Goal: Information Seeking & Learning: Find specific fact

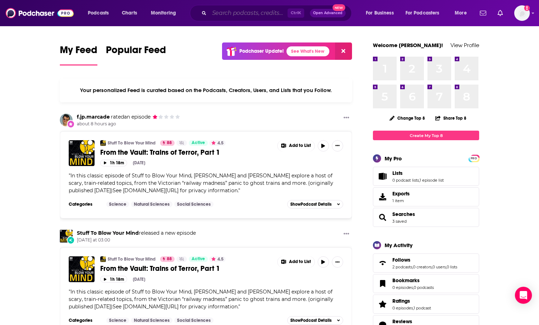
click at [226, 12] on input "Search podcasts, credits, & more..." at bounding box center [248, 12] width 78 height 11
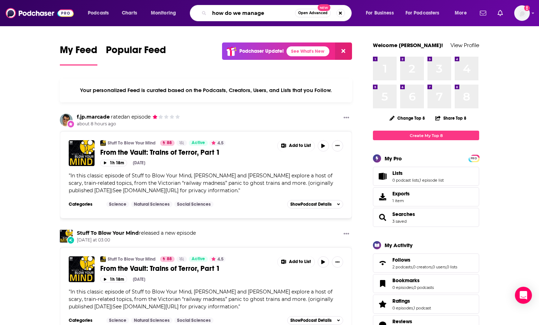
type input "how do we manage"
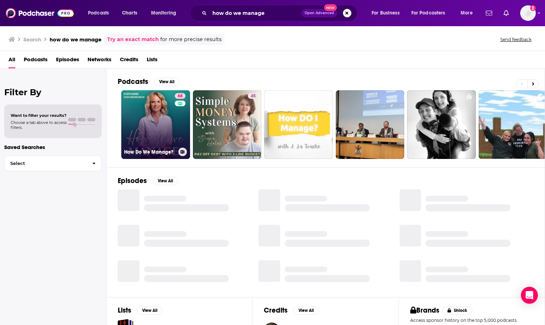
click at [166, 124] on link "68 How Do We Manage?" at bounding box center [155, 124] width 69 height 69
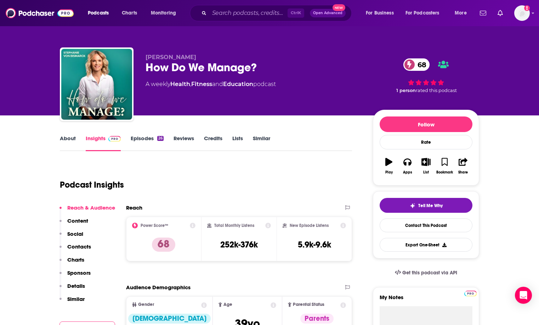
click at [75, 139] on link "About" at bounding box center [68, 143] width 16 height 16
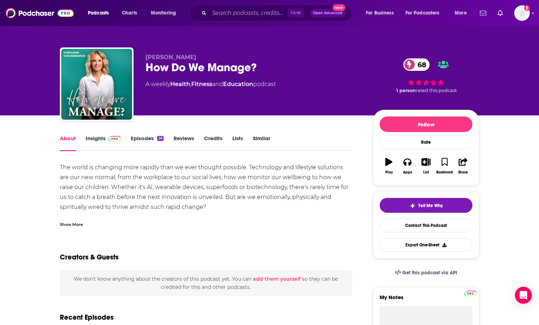
click at [67, 225] on div "Show More" at bounding box center [71, 224] width 23 height 7
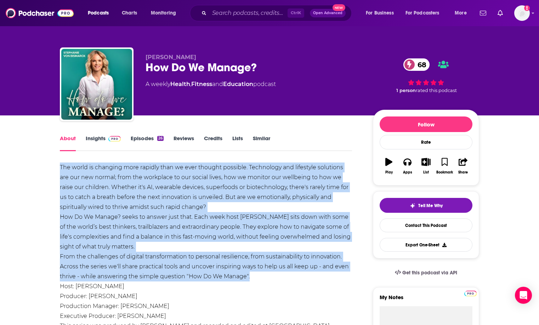
drag, startPoint x: 59, startPoint y: 166, endPoint x: 275, endPoint y: 277, distance: 243.3
copy div "Lor ipsum do sitametc adip elitsed doei te inci utlabor etdolore. Magnaaliqu en…"
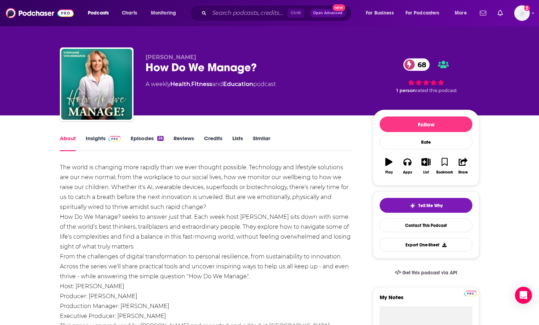
click at [134, 293] on div "The world is changing more rapidly than we ever thought possible. Technology an…" at bounding box center [206, 252] width 292 height 179
drag, startPoint x: 77, startPoint y: 289, endPoint x: 144, endPoint y: 289, distance: 67.3
click at [144, 289] on div "The world is changing more rapidly than we ever thought possible. Technology an…" at bounding box center [206, 252] width 292 height 179
copy div "[PERSON_NAME]"
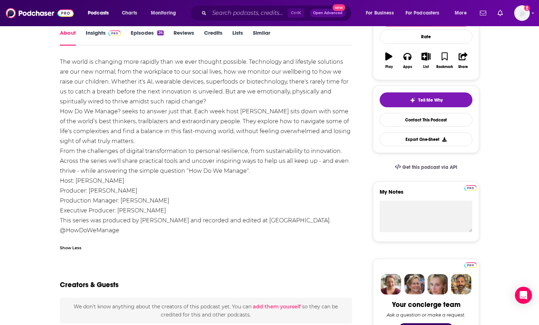
scroll to position [35, 0]
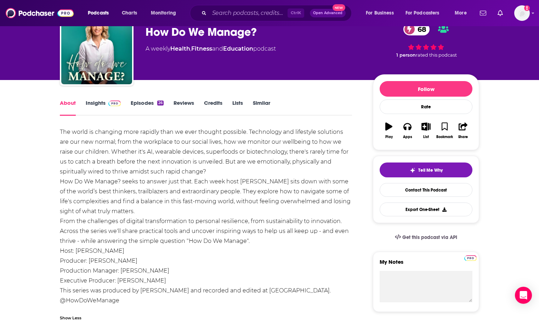
click at [95, 106] on link "Insights" at bounding box center [103, 108] width 35 height 16
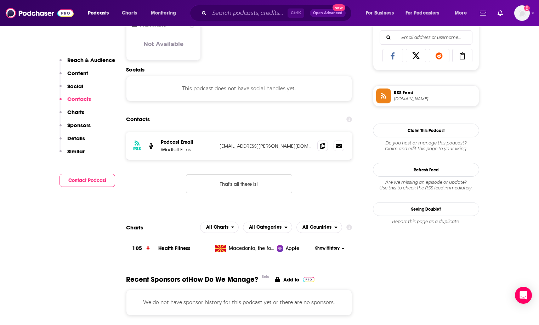
scroll to position [461, 0]
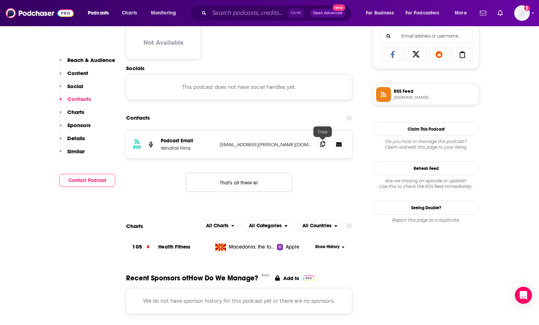
click at [321, 147] on icon at bounding box center [322, 144] width 5 height 6
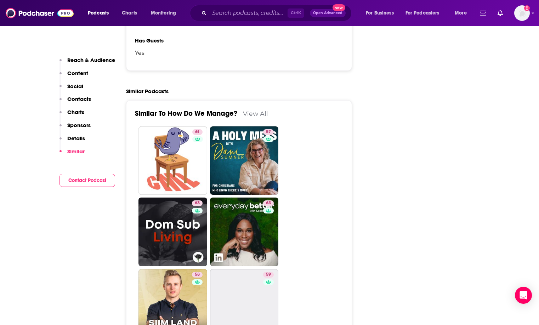
scroll to position [886, 0]
